Goal: Information Seeking & Learning: Learn about a topic

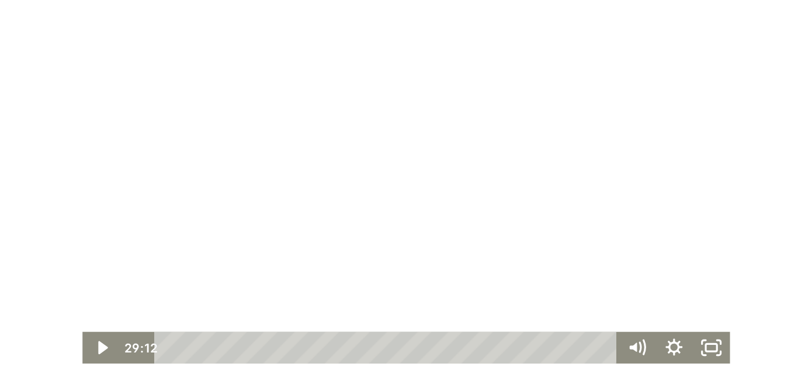
scroll to position [455, 0]
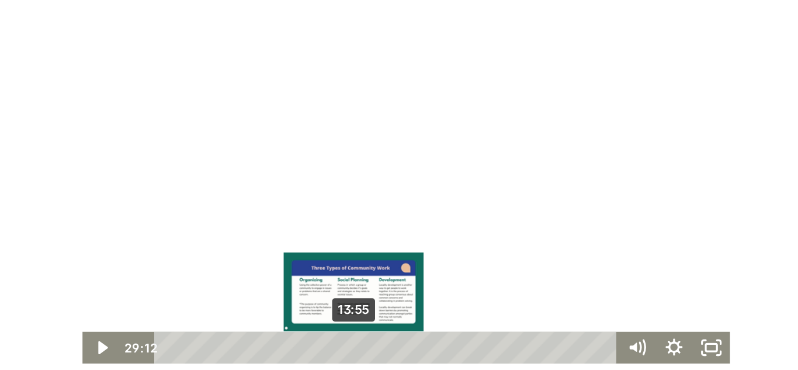
click at [204, 216] on div "13:55" at bounding box center [230, 218] width 276 height 20
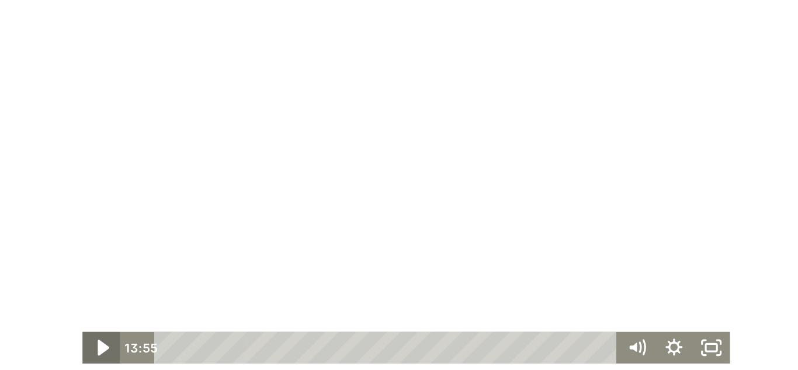
click at [47, 218] on icon "Play Video" at bounding box center [50, 218] width 7 height 10
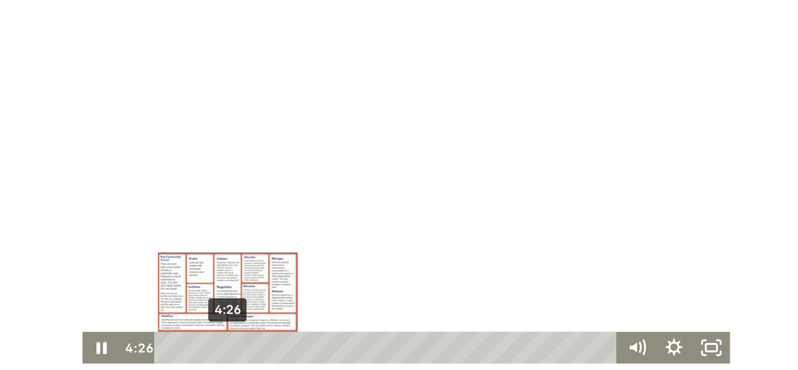
click at [125, 216] on div "4:26" at bounding box center [230, 218] width 276 height 20
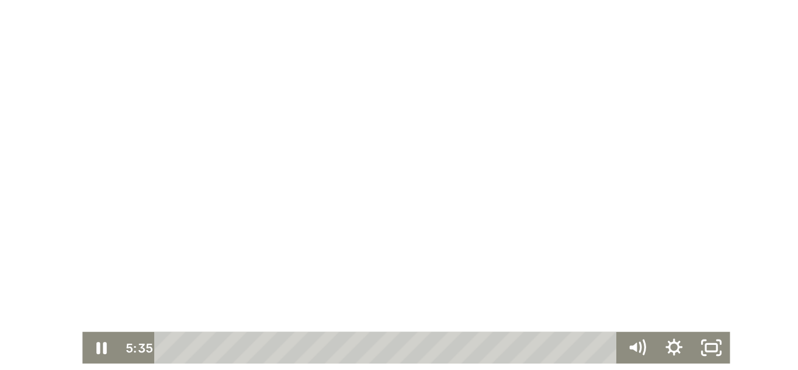
click at [0, 107] on div "Click for sound @keyframes VOLUME_SMALL_WAVE_FLASH { 0% { opacity: 0; } 33% { o…" at bounding box center [241, 113] width 555 height 228
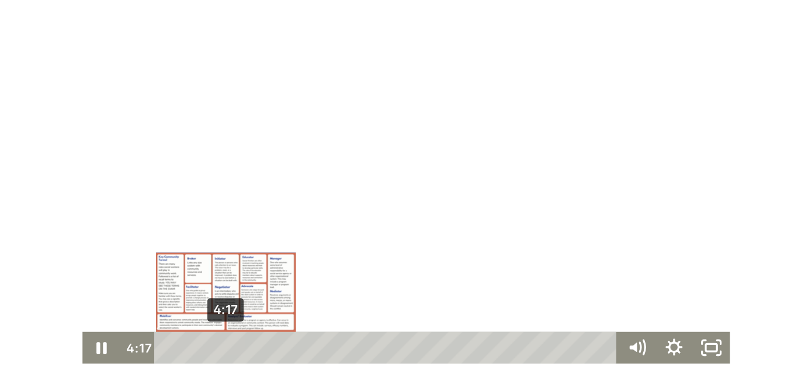
click at [124, 217] on div "4:17" at bounding box center [230, 218] width 276 height 20
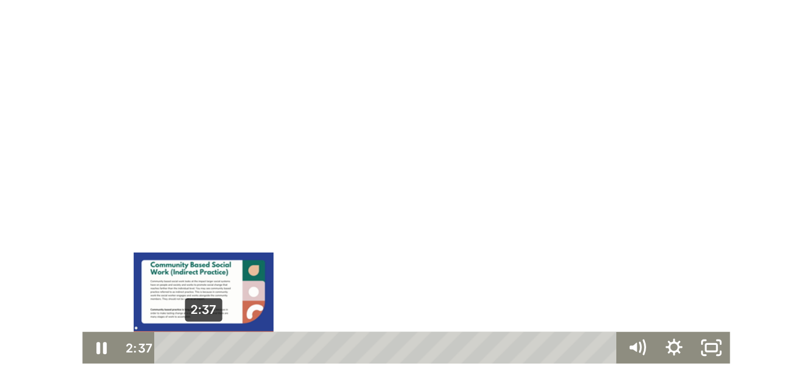
click at [110, 217] on div "2:37" at bounding box center [230, 218] width 276 height 20
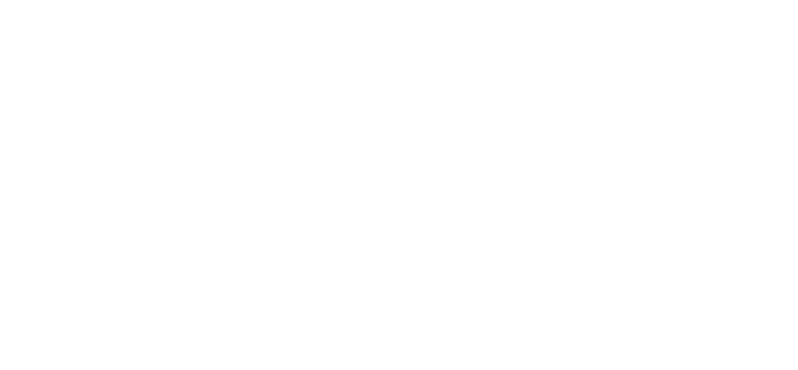
click at [463, 68] on div "Click for sound @keyframes VOLUME_SMALL_WAVE_FLASH { 0% { opacity: 0; } 33% { o…" at bounding box center [241, 113] width 555 height 228
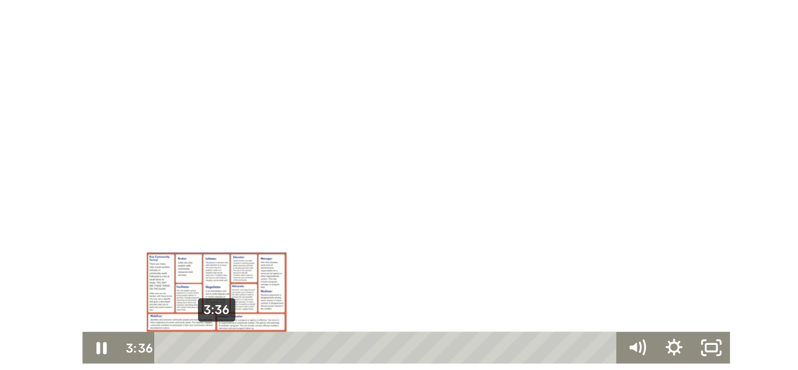
click at [118, 214] on div "3:36" at bounding box center [230, 218] width 276 height 20
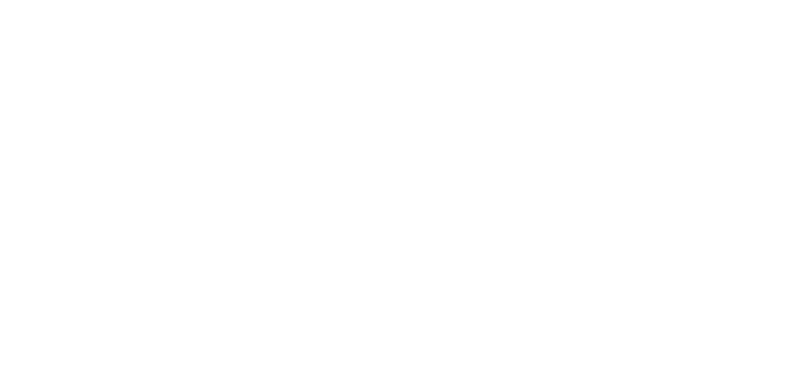
click at [225, 137] on div at bounding box center [241, 113] width 406 height 228
click at [0, 6] on div "Click for sound @keyframes VOLUME_SMALL_WAVE_FLASH { 0% { opacity: 0; } 33% { o…" at bounding box center [241, 113] width 555 height 228
click at [218, 154] on div at bounding box center [241, 113] width 406 height 228
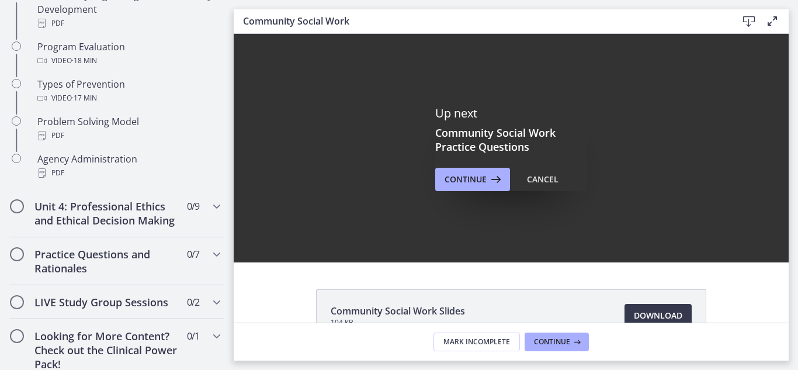
scroll to position [75, 0]
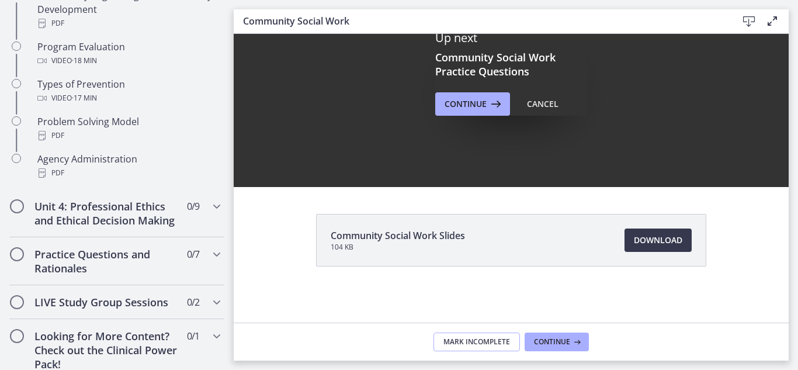
click at [475, 341] on span "Mark Incomplete" at bounding box center [476, 341] width 67 height 9
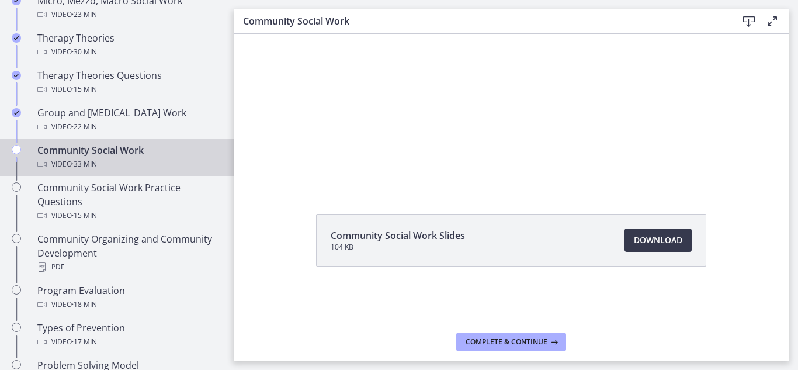
scroll to position [0, 0]
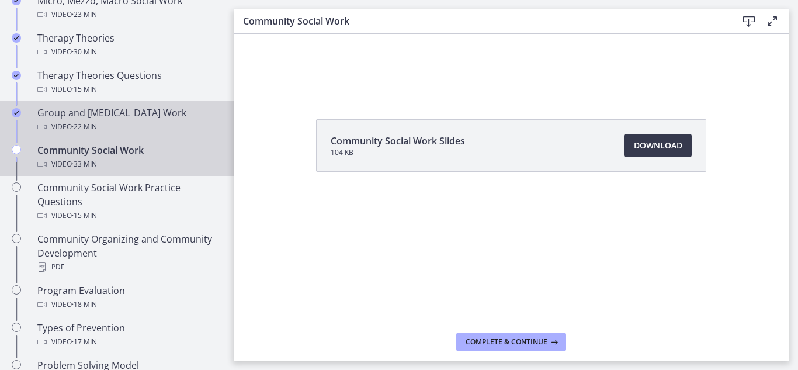
click at [78, 117] on div "Group and [MEDICAL_DATA] Work Video · 22 min" at bounding box center [128, 120] width 182 height 28
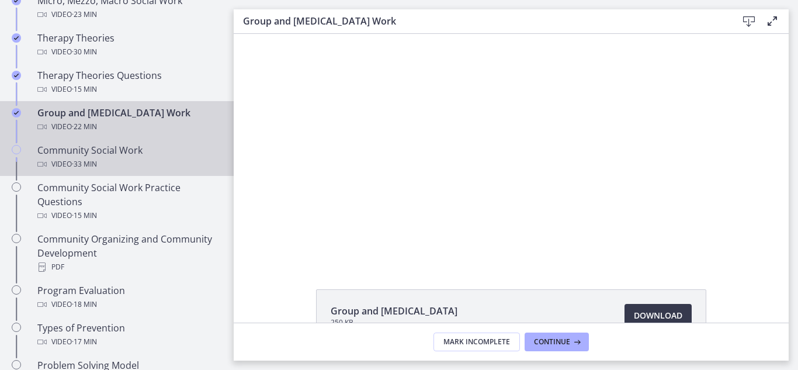
click at [68, 153] on div "Community Social Work Video · 33 min" at bounding box center [128, 157] width 182 height 28
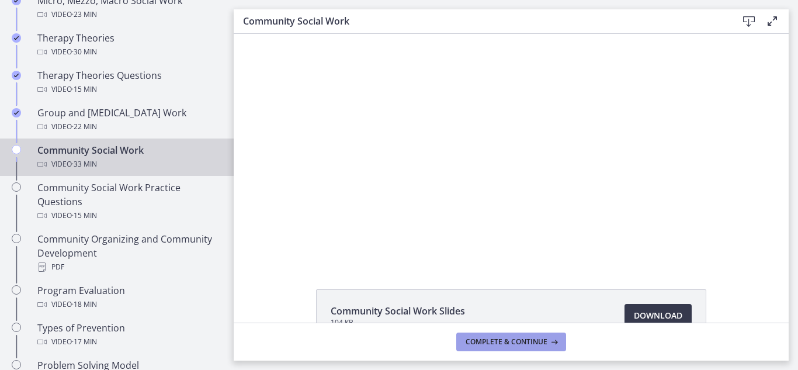
click at [509, 341] on span "Complete & continue" at bounding box center [506, 341] width 82 height 9
